Goal: Find specific page/section: Find specific page/section

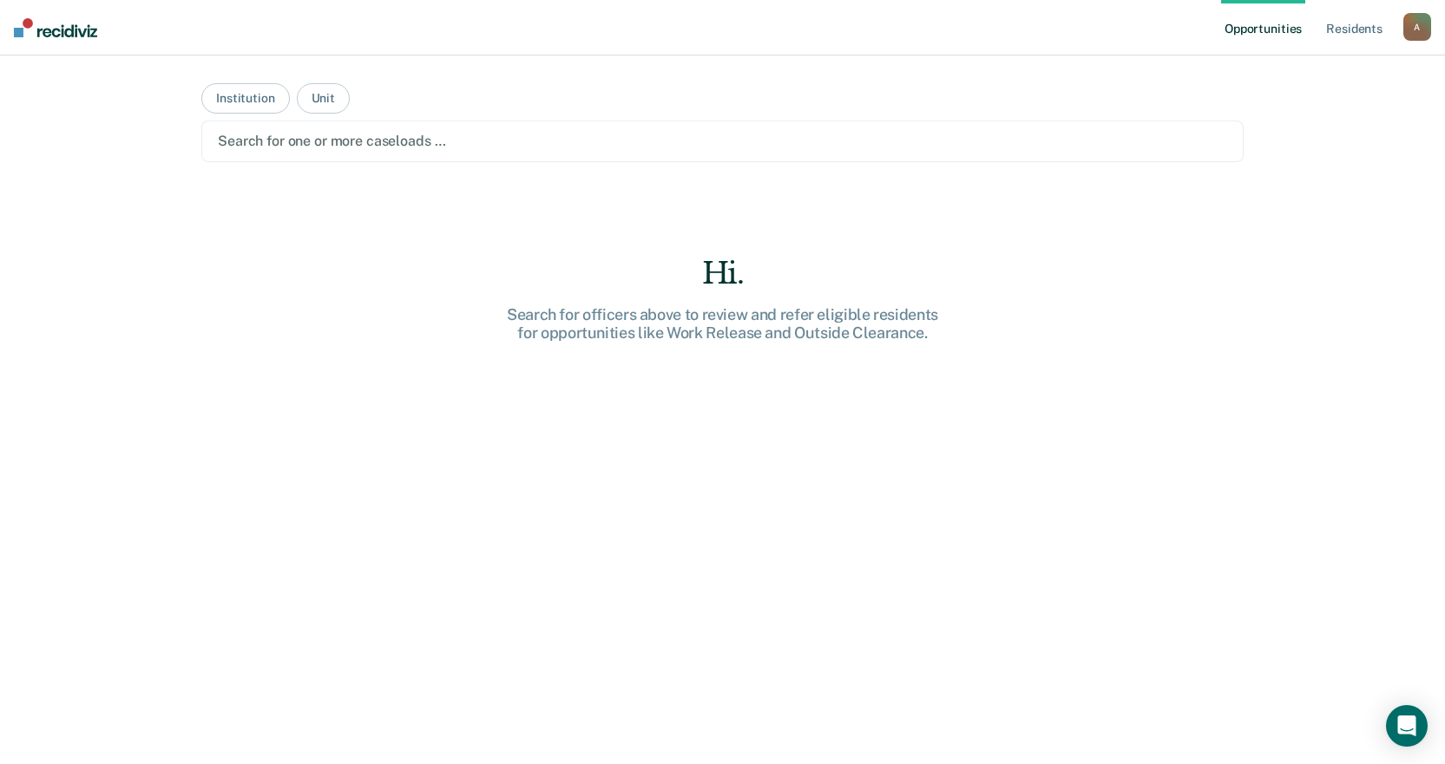
click at [1261, 31] on link "Opportunities" at bounding box center [1263, 28] width 84 height 56
click at [1354, 31] on link "Resident s" at bounding box center [1353, 28] width 63 height 56
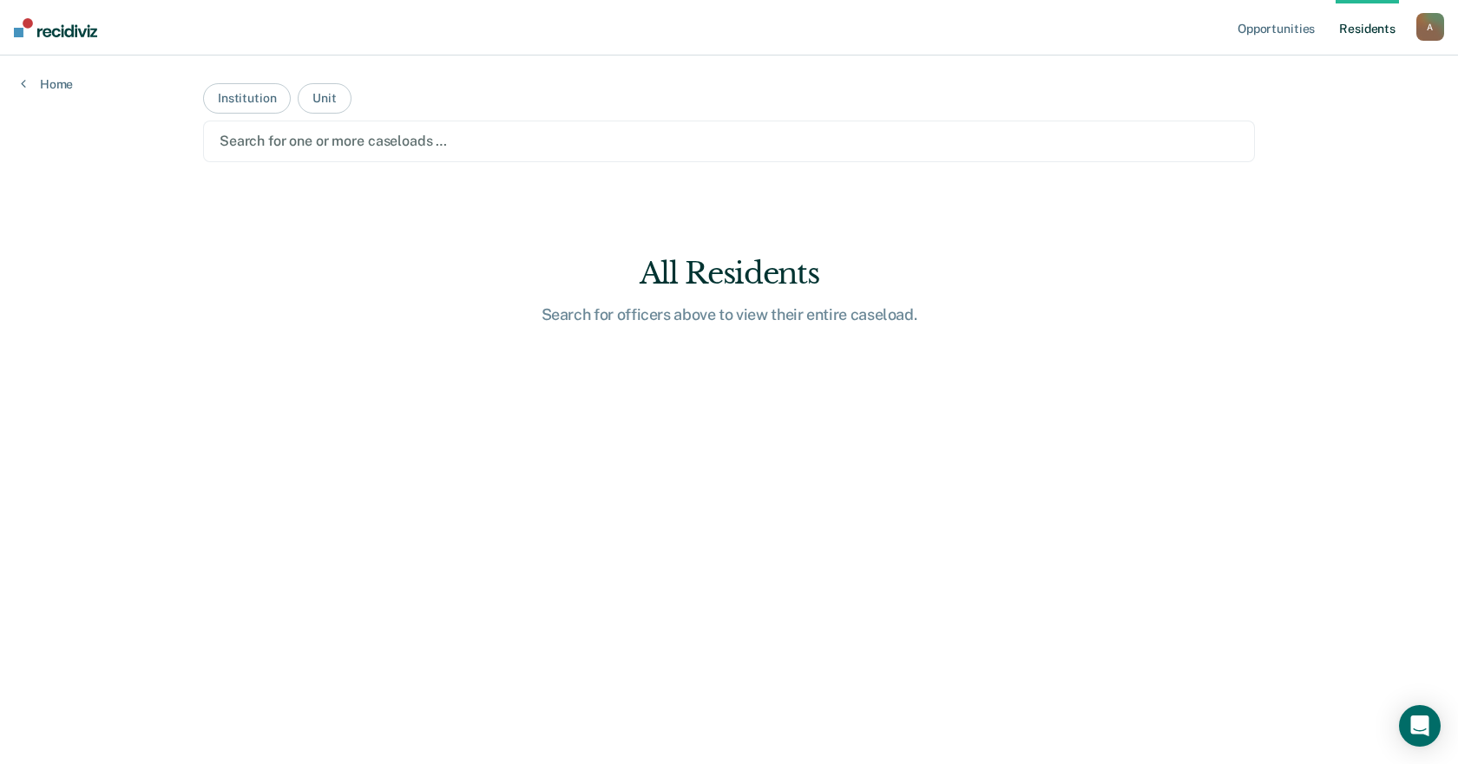
click at [434, 139] on div at bounding box center [729, 141] width 1019 height 20
click at [401, 141] on div at bounding box center [729, 141] width 1019 height 20
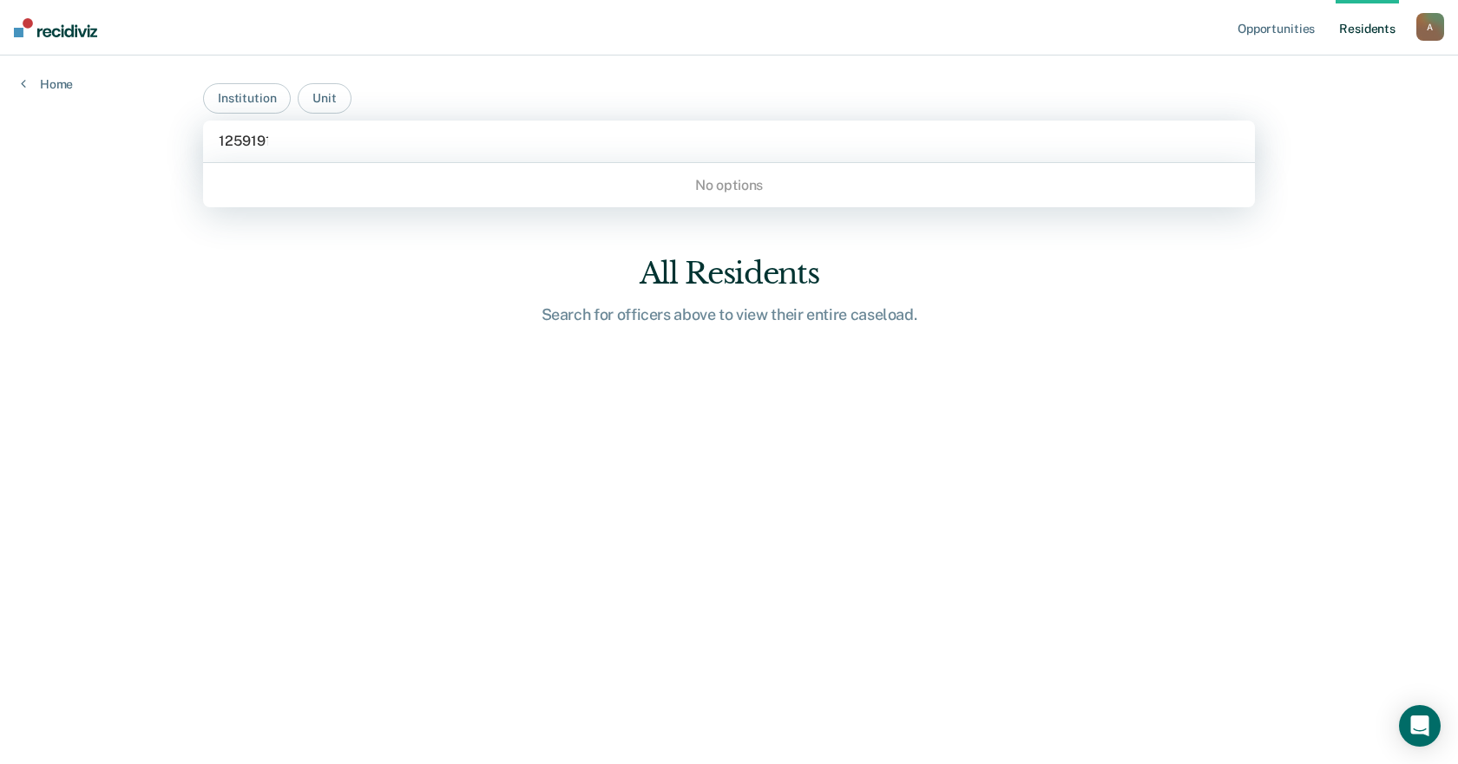
type input "1259191"
click at [28, 90] on link "Home" at bounding box center [47, 84] width 52 height 16
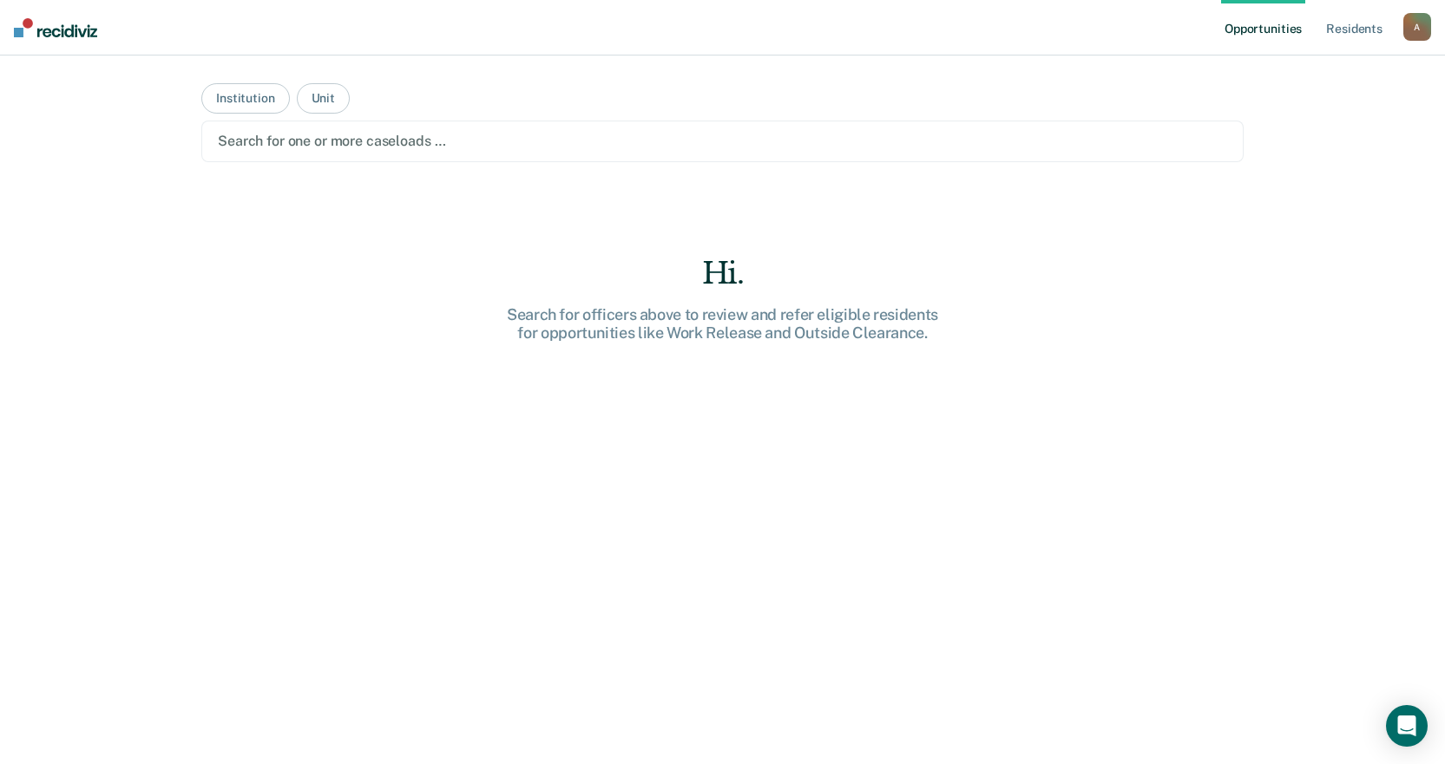
click at [384, 158] on div "Search for one or more caseloads …" at bounding box center [722, 142] width 1042 height 42
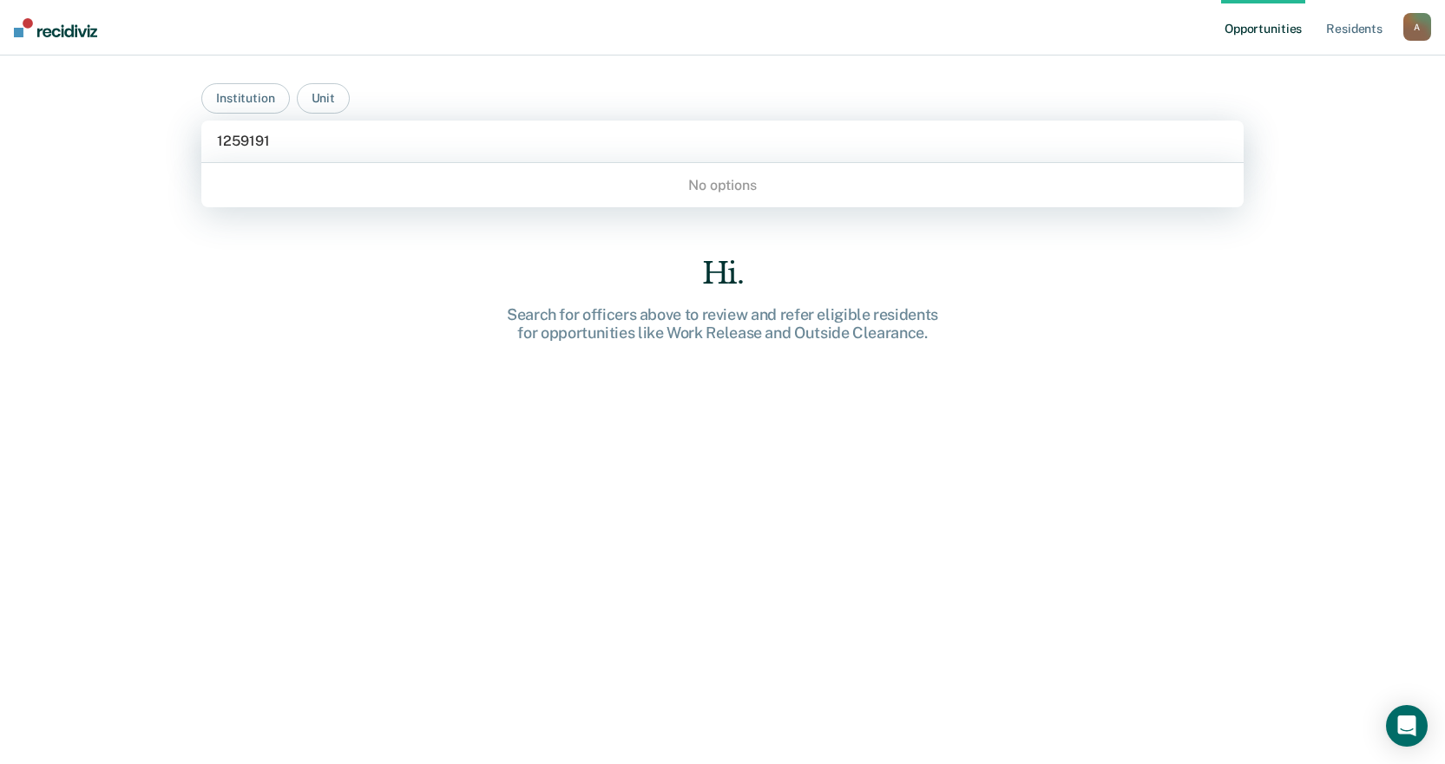
type input "1259191"
click at [1358, 22] on link "Resident s" at bounding box center [1353, 28] width 63 height 56
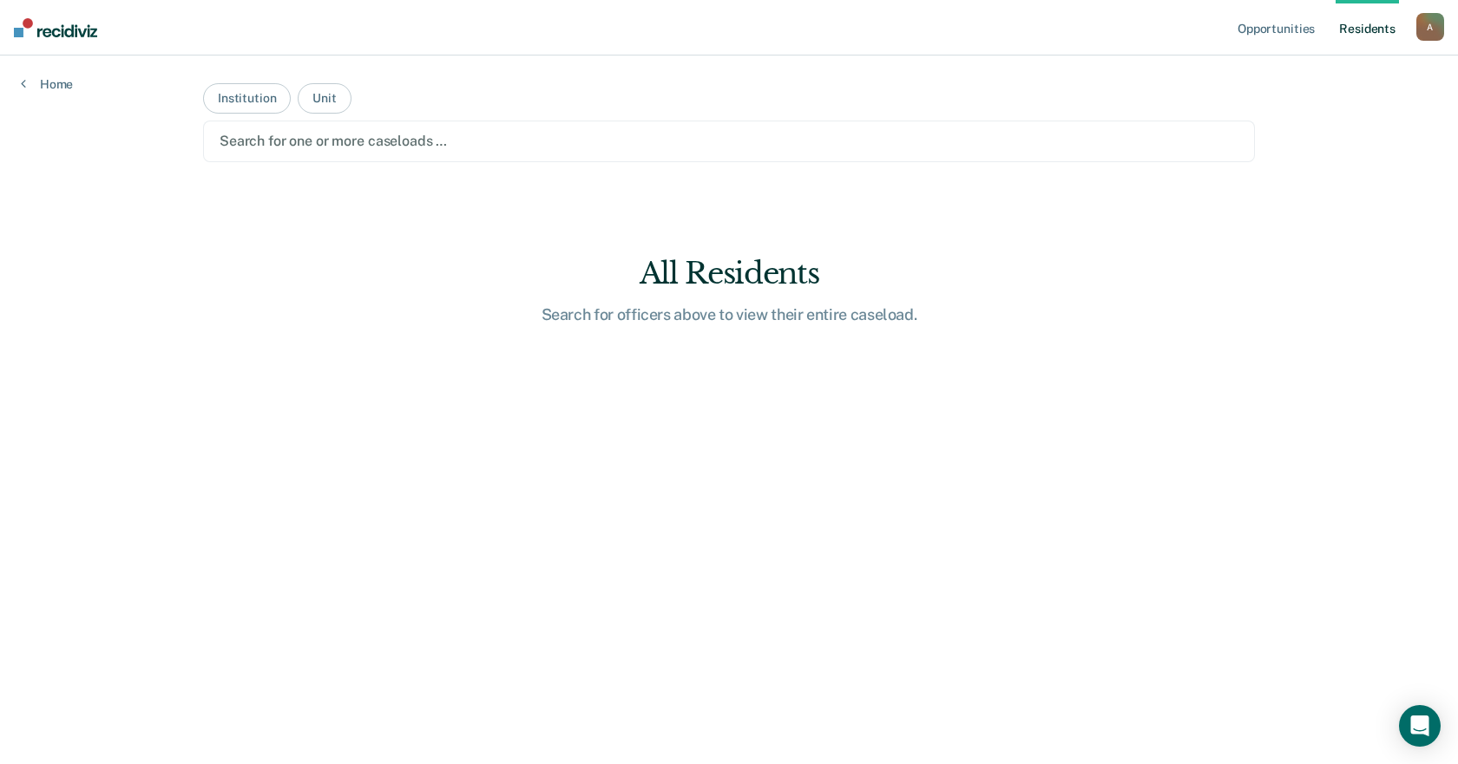
click at [298, 141] on div at bounding box center [729, 141] width 1019 height 20
click at [317, 144] on div at bounding box center [729, 141] width 1019 height 20
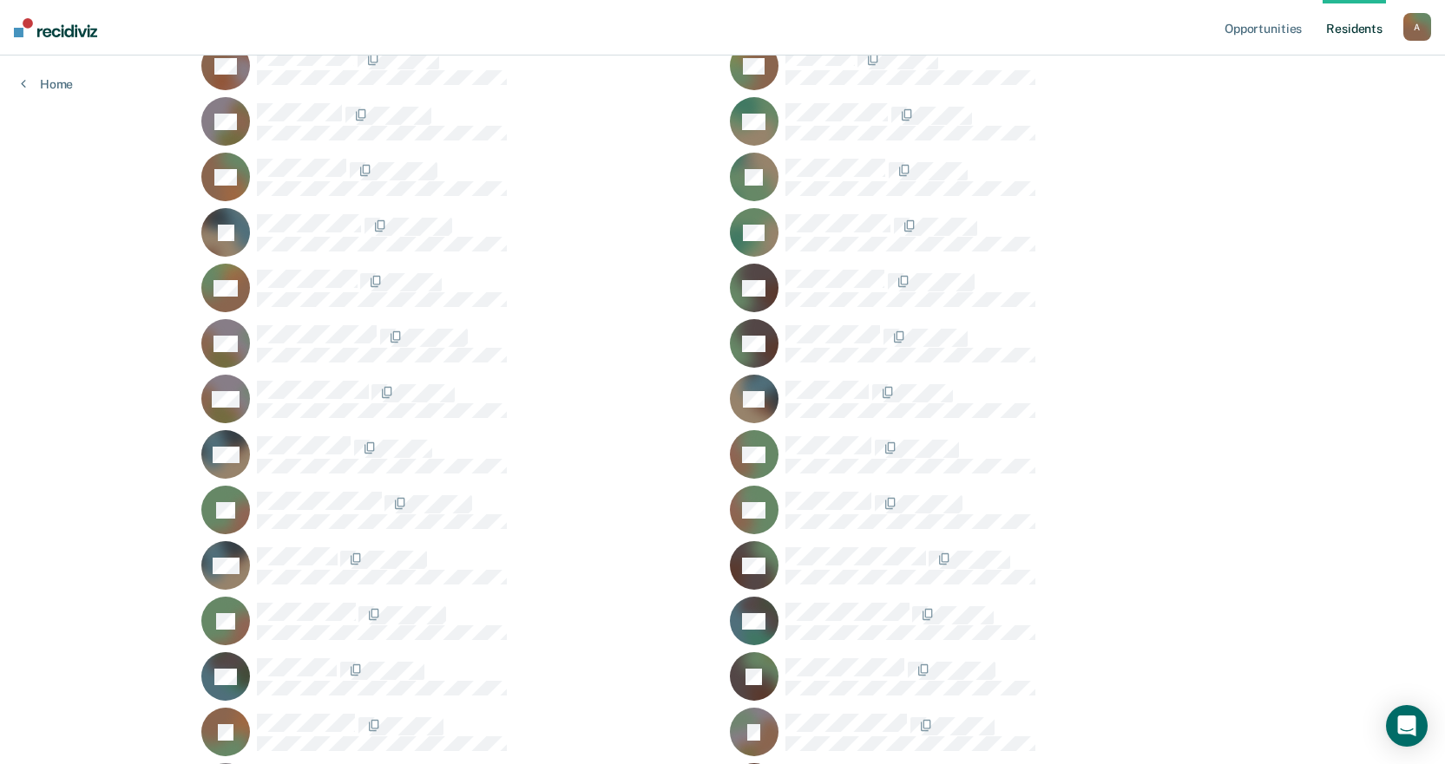
scroll to position [1301, 0]
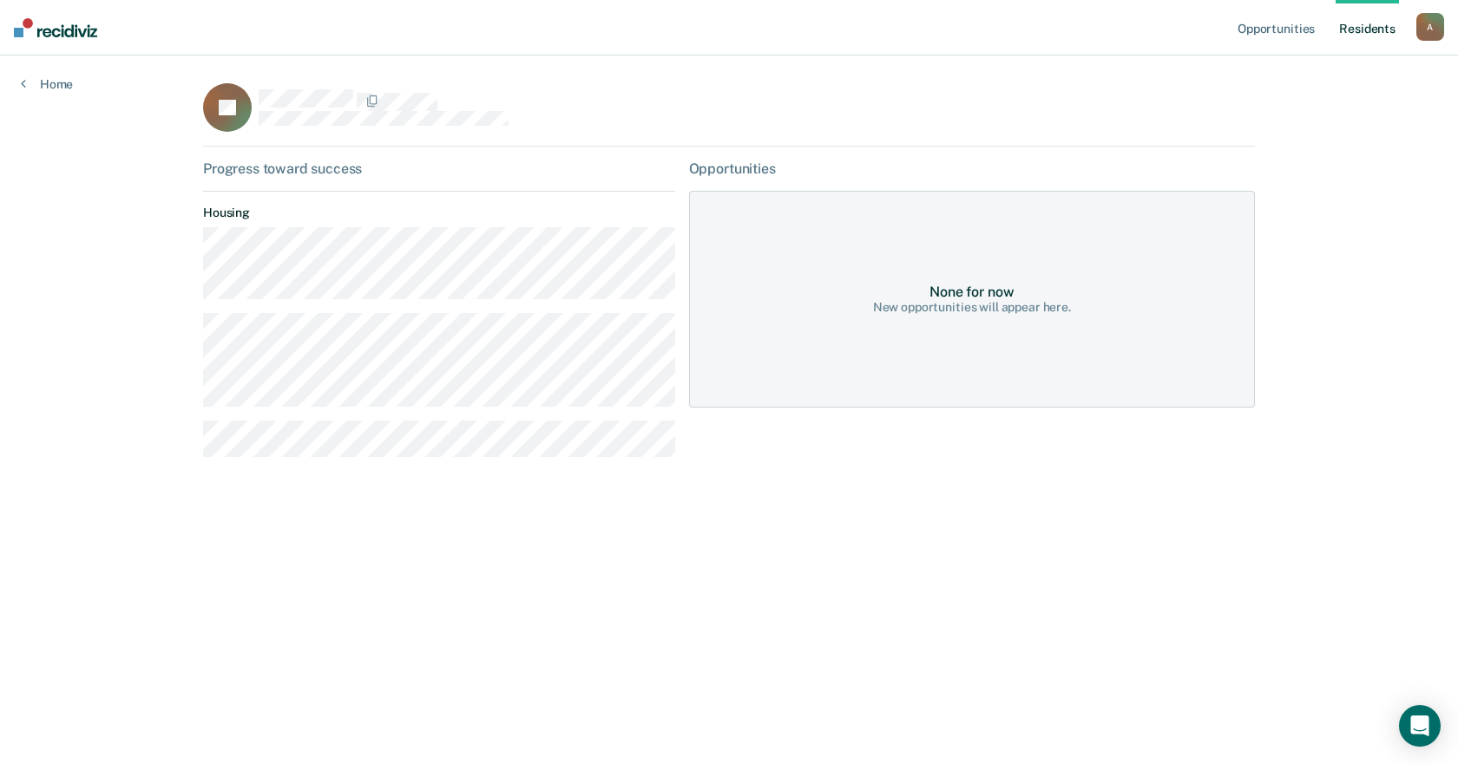
click at [939, 238] on div "None for now New opportunities will appear here." at bounding box center [972, 299] width 566 height 217
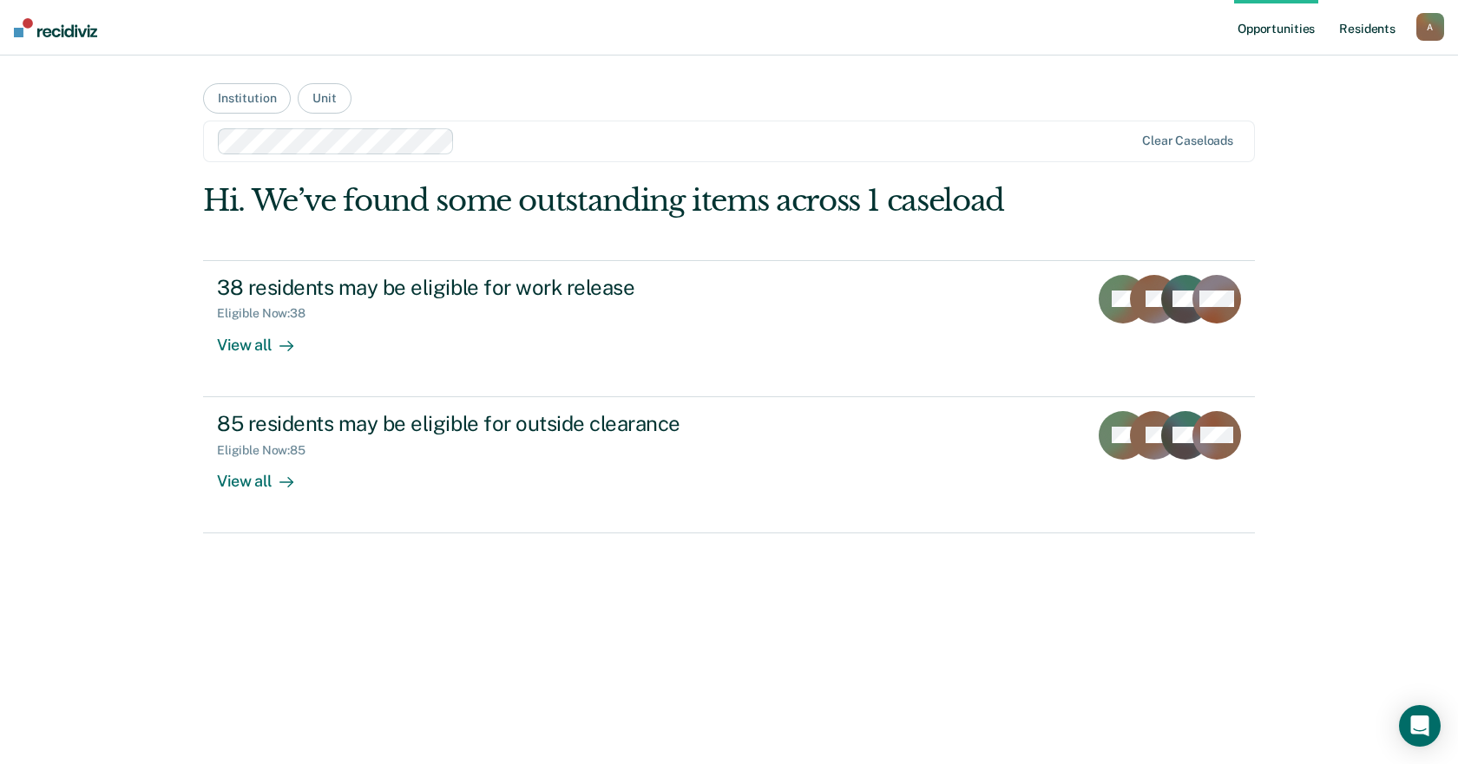
click at [1387, 27] on link "Resident s" at bounding box center [1366, 28] width 63 height 56
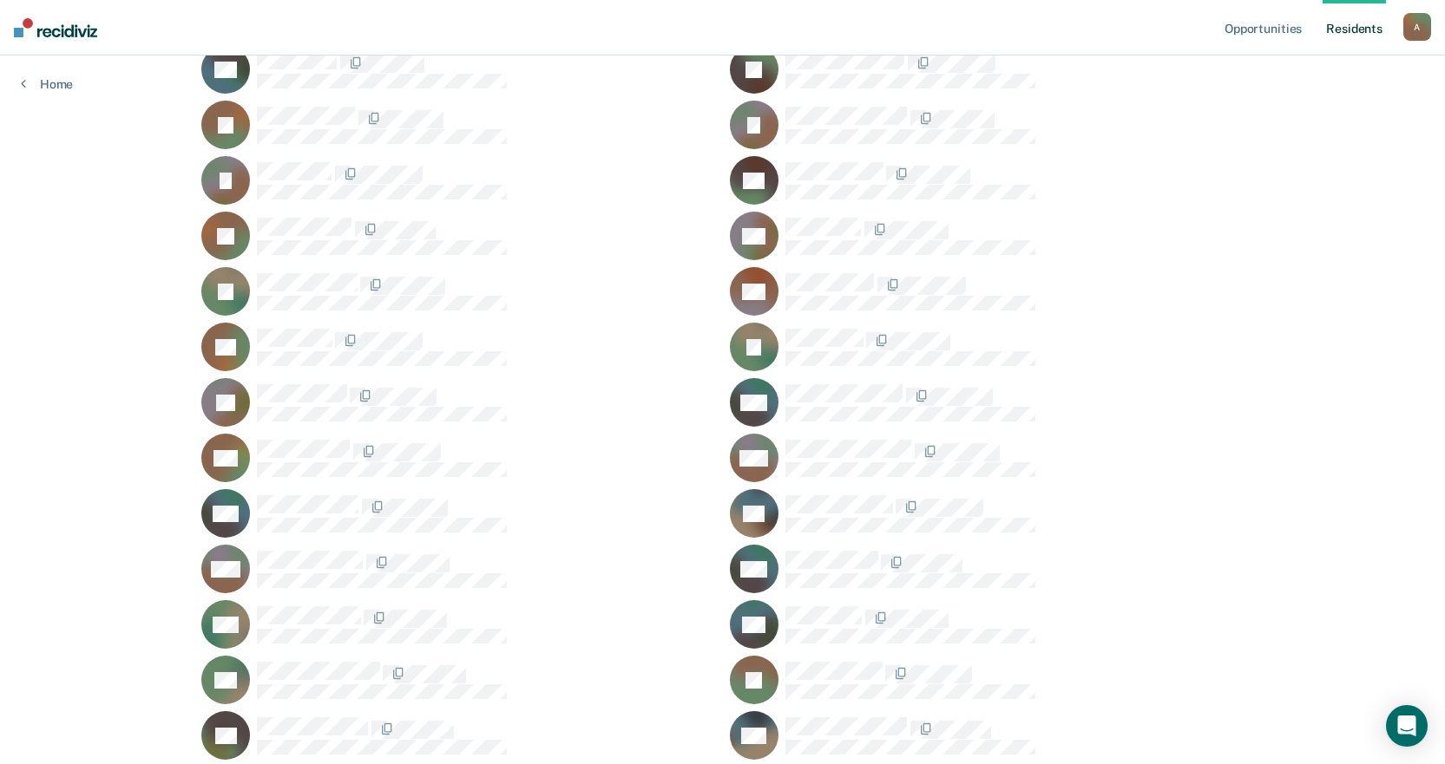
scroll to position [1388, 0]
